Goal: Task Accomplishment & Management: Use online tool/utility

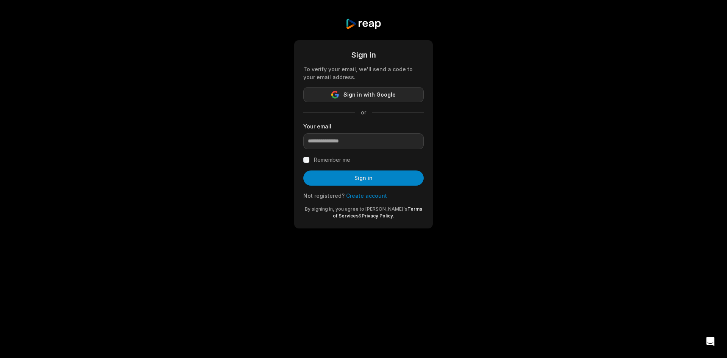
click at [350, 92] on span "Sign in with Google" at bounding box center [370, 94] width 52 height 9
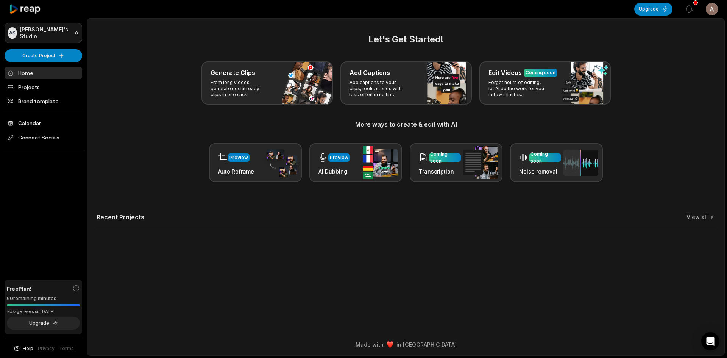
click at [68, 31] on html "AS [PERSON_NAME]'s Studio Create Project Home Projects Brand template Calendar …" at bounding box center [363, 179] width 727 height 358
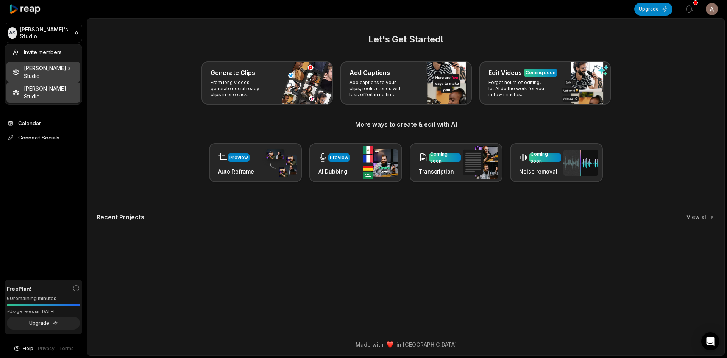
click at [44, 82] on div "[PERSON_NAME] Studio" at bounding box center [43, 92] width 74 height 20
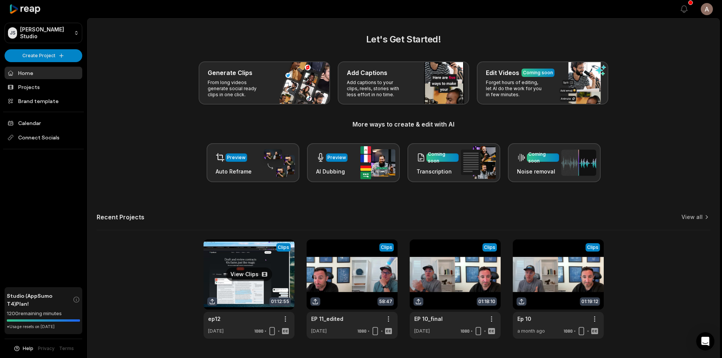
click at [251, 274] on link at bounding box center [248, 288] width 91 height 99
click at [244, 277] on link at bounding box center [248, 288] width 91 height 99
click at [244, 270] on link at bounding box center [248, 288] width 91 height 99
click at [244, 273] on link at bounding box center [248, 288] width 91 height 99
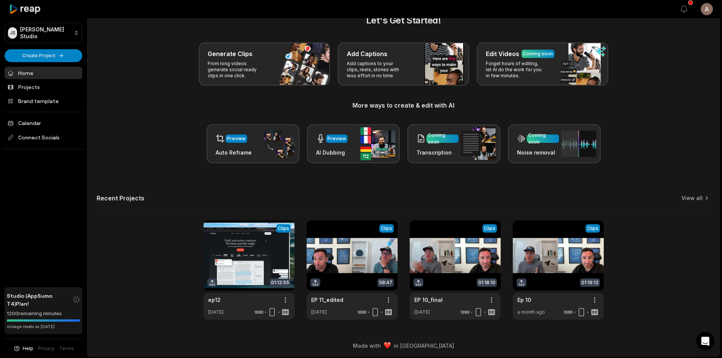
scroll to position [20, 0]
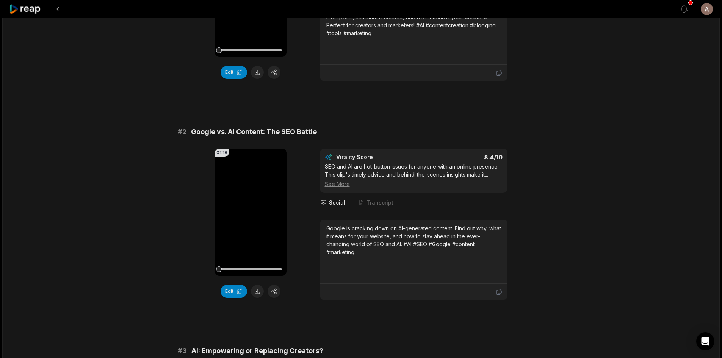
scroll to position [189, 0]
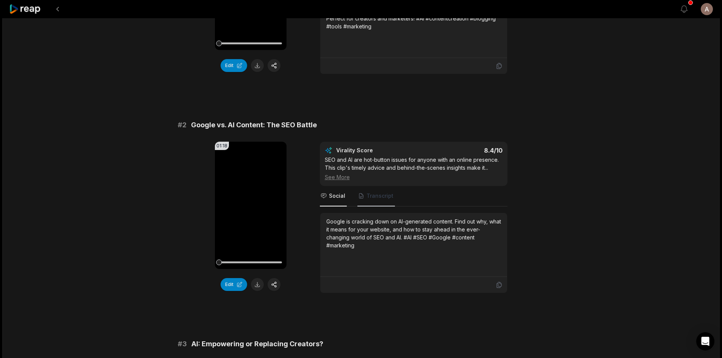
click at [385, 197] on span "Transcript" at bounding box center [379, 196] width 27 height 8
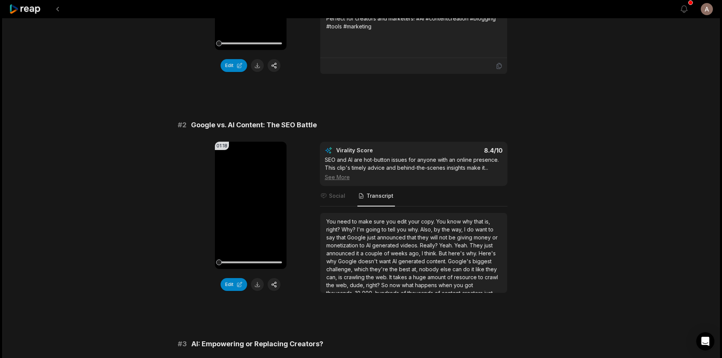
click at [417, 231] on span "why." at bounding box center [414, 229] width 13 height 6
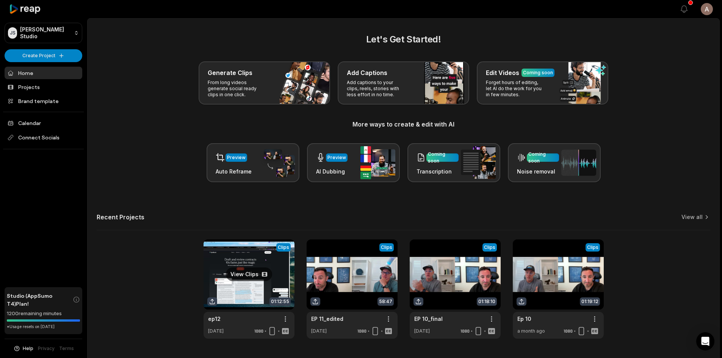
click at [258, 267] on link at bounding box center [248, 288] width 91 height 99
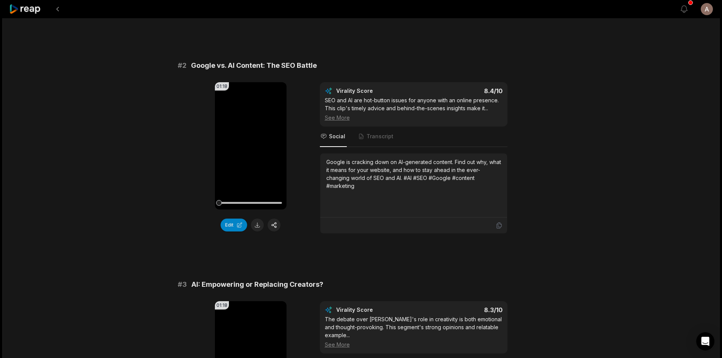
scroll to position [253, 0]
